Goal: Task Accomplishment & Management: Complete application form

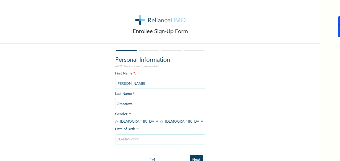
scroll to position [15, 0]
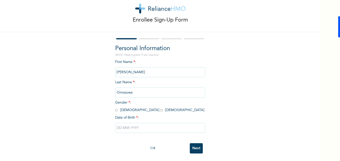
click at [194, 146] on input "Next" at bounding box center [196, 148] width 13 height 10
click at [229, 116] on div "Enrollee Sign-Up Form Personal Information NOTE: Fields marked (*) are required…" at bounding box center [160, 74] width 320 height 172
click at [160, 108] on input "radio" at bounding box center [161, 110] width 3 height 5
radio input "true"
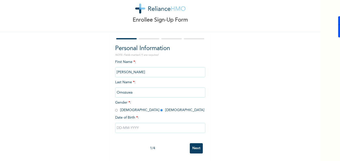
click at [129, 123] on input "text" at bounding box center [160, 128] width 90 height 10
select select "9"
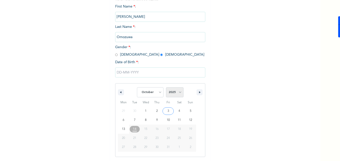
scroll to position [67, 0]
click at [177, 93] on select "2025 2024 2023 2022 2021 2020 2019 2018 2017 2016 2015 2014 2013 2012 2011 2010…" at bounding box center [175, 92] width 18 height 10
select select "1960"
click at [166, 88] on select "2025 2024 2023 2022 2021 2020 2019 2018 2017 2016 2015 2014 2013 2012 2011 2010…" at bounding box center [175, 92] width 18 height 10
click at [158, 92] on select "January February March April May June July August September October November De…" at bounding box center [150, 92] width 27 height 10
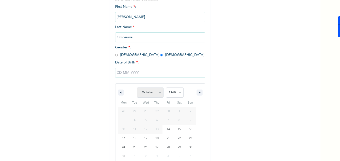
click at [158, 93] on select "January February March April May June July August September October November De…" at bounding box center [150, 92] width 27 height 10
click at [137, 88] on select "January February March April May June July August September October November De…" at bounding box center [150, 92] width 27 height 10
click at [157, 92] on select "January February March April May June July August September October November De…" at bounding box center [150, 92] width 27 height 10
click at [137, 88] on select "January February March April May June July August September October November De…" at bounding box center [150, 92] width 27 height 10
select select "9"
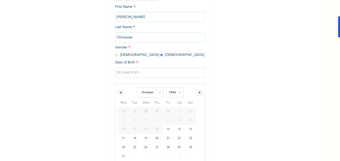
scroll to position [15, 0]
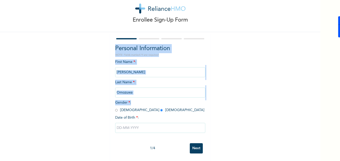
drag, startPoint x: 152, startPoint y: 32, endPoint x: 156, endPoint y: 99, distance: 67.6
click at [156, 99] on div "First Name * : [PERSON_NAME] Last Name * : Omozuwa Gender * : [DEMOGRAPHIC_DATA…" at bounding box center [160, 99] width 90 height 81
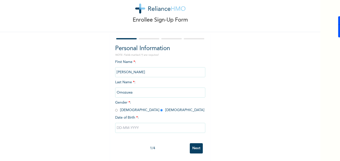
drag, startPoint x: 156, startPoint y: 99, endPoint x: 175, endPoint y: 116, distance: 25.5
click at [175, 116] on div "Date of Birth * :" at bounding box center [160, 117] width 90 height 5
click at [132, 127] on input "text" at bounding box center [160, 128] width 90 height 10
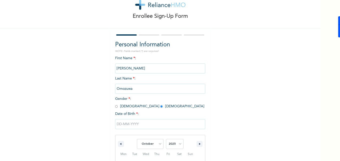
scroll to position [67, 0]
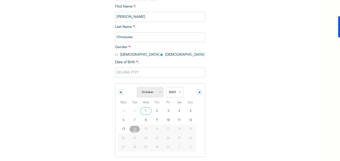
click at [158, 91] on select "January February March April May June July August September October November De…" at bounding box center [150, 92] width 27 height 10
select select "2"
click at [137, 87] on select "January February March April May June July August September October November De…" at bounding box center [150, 92] width 27 height 10
click at [148, 94] on select "January February March April May June July August September October November De…" at bounding box center [150, 92] width 27 height 10
click at [137, 87] on select "January February March April May June July August September October November De…" at bounding box center [150, 92] width 27 height 10
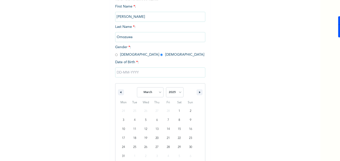
click at [145, 69] on input "text" at bounding box center [160, 72] width 90 height 10
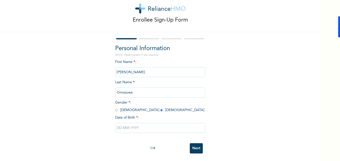
scroll to position [15, 0]
click at [130, 124] on input "text" at bounding box center [160, 128] width 90 height 10
select select "9"
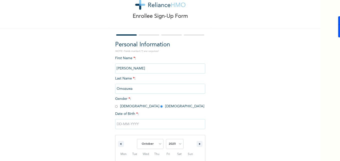
scroll to position [67, 0]
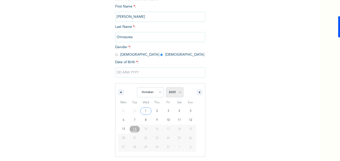
click at [175, 93] on select "2025 2024 2023 2022 2021 2020 2019 2018 2017 2016 2015 2014 2013 2012 2011 2010…" at bounding box center [175, 92] width 18 height 10
select select "1960"
click at [166, 87] on select "2025 2024 2023 2022 2021 2020 2019 2018 2017 2016 2015 2014 2013 2012 2011 2010…" at bounding box center [175, 92] width 18 height 10
click at [152, 92] on select "January February March April May June July August September October November De…" at bounding box center [150, 92] width 27 height 10
click at [137, 87] on select "January February March April May June July August September October November De…" at bounding box center [150, 92] width 27 height 10
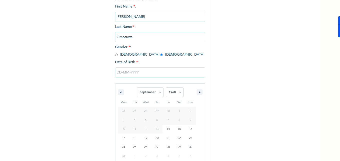
select select "9"
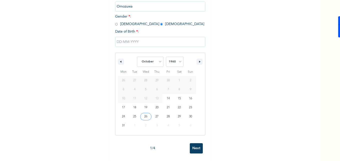
type input "[DATE]"
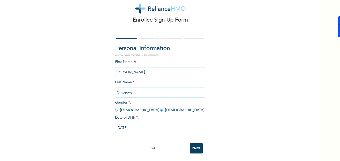
click at [136, 123] on input "[DATE]" at bounding box center [160, 128] width 90 height 10
select select "9"
select select "1960"
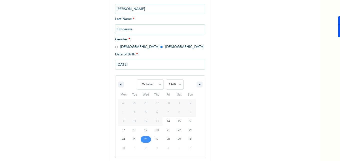
scroll to position [76, 0]
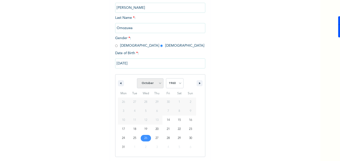
click at [159, 83] on select "January February March April May June July August September October November De…" at bounding box center [150, 83] width 27 height 10
click at [137, 78] on select "January February March April May June July August September October November De…" at bounding box center [150, 83] width 27 height 10
select select "9"
type input "[DATE]"
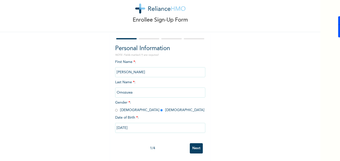
click at [145, 123] on input "[DATE]" at bounding box center [160, 128] width 90 height 10
select select "9"
select select "1960"
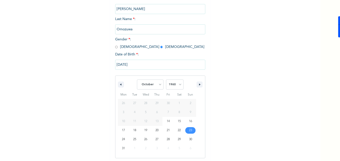
scroll to position [76, 0]
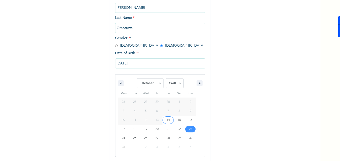
type input "[DATE]"
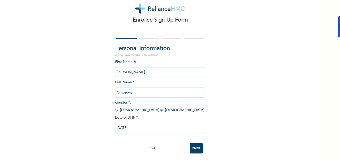
click at [146, 123] on input "[DATE]" at bounding box center [160, 128] width 90 height 10
select select "9"
select select "1960"
click at [259, 100] on div "Enrollee Sign-Up Form Personal Information NOTE: Fields marked (*) are required…" at bounding box center [160, 74] width 320 height 172
click at [192, 145] on input "Next" at bounding box center [196, 148] width 13 height 10
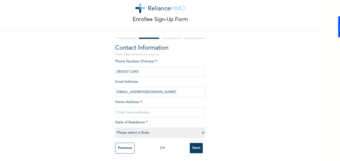
click at [131, 110] on input "text" at bounding box center [160, 112] width 90 height 10
click at [119, 110] on input "text" at bounding box center [160, 112] width 90 height 10
click at [119, 129] on select "Please select a State [PERSON_NAME] (FCT) [PERSON_NAME] Ibom [GEOGRAPHIC_DATA] …" at bounding box center [160, 132] width 90 height 10
select select "15"
click at [115, 127] on select "Please select a State [PERSON_NAME] (FCT) [PERSON_NAME] Ibom [GEOGRAPHIC_DATA] …" at bounding box center [160, 132] width 90 height 10
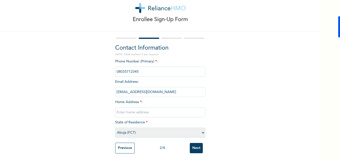
click at [134, 109] on input "text" at bounding box center [160, 112] width 90 height 10
type input "Abuja"
click at [197, 143] on input "Next" at bounding box center [196, 148] width 13 height 10
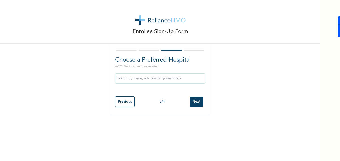
scroll to position [0, 0]
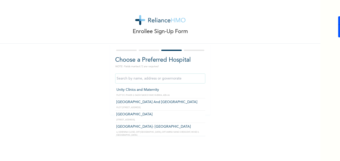
click at [161, 79] on input "text" at bounding box center [160, 78] width 90 height 10
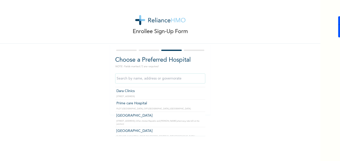
scroll to position [50, 0]
type input "Prime care Hospital"
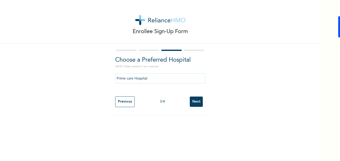
click at [196, 103] on input "Next" at bounding box center [196, 101] width 13 height 10
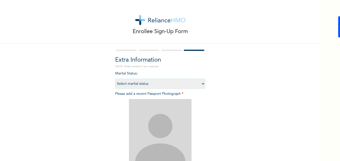
click at [174, 83] on select "Select marital status [DEMOGRAPHIC_DATA] Married [DEMOGRAPHIC_DATA] Widow/[DEMO…" at bounding box center [160, 84] width 90 height 10
select select "2"
click at [115, 79] on select "Select marital status [DEMOGRAPHIC_DATA] Married [DEMOGRAPHIC_DATA] Widow/[DEMO…" at bounding box center [160, 84] width 90 height 10
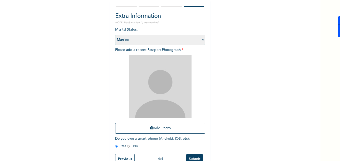
scroll to position [46, 0]
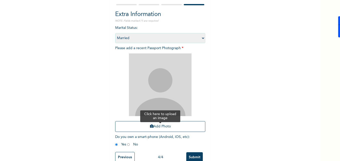
click at [155, 124] on button "Add Photo" at bounding box center [160, 126] width 90 height 11
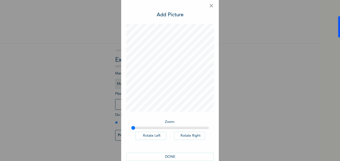
scroll to position [14, 0]
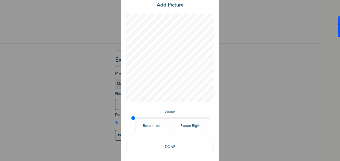
click at [173, 146] on button "DONE" at bounding box center [170, 147] width 88 height 8
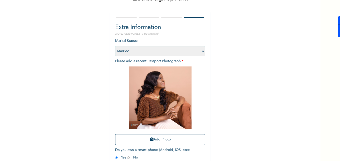
scroll to position [59, 0]
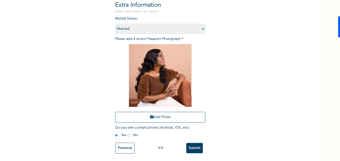
click at [195, 146] on input "Submit" at bounding box center [194, 148] width 17 height 10
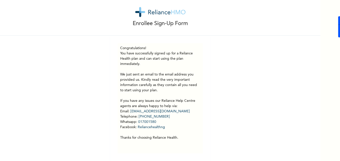
scroll to position [12, 0]
